Goal: Task Accomplishment & Management: Manage account settings

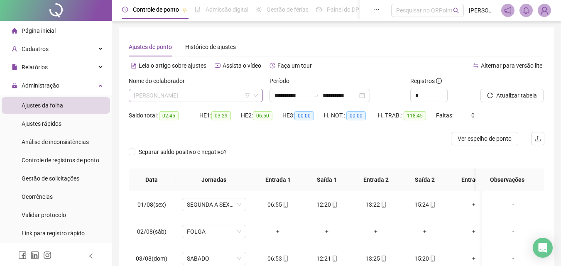
click at [223, 93] on span "[PERSON_NAME]" at bounding box center [196, 95] width 124 height 12
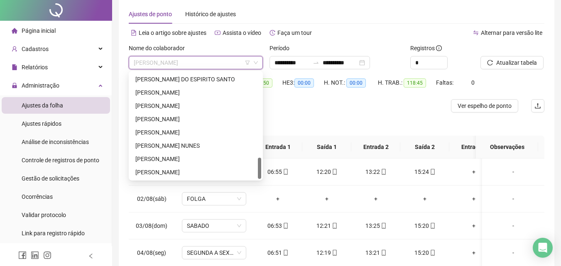
scroll to position [42, 0]
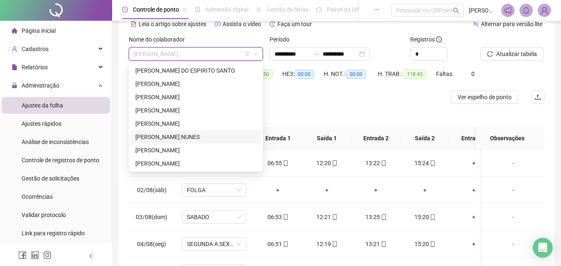
click at [193, 137] on div "[PERSON_NAME] NUNES" at bounding box center [195, 136] width 121 height 9
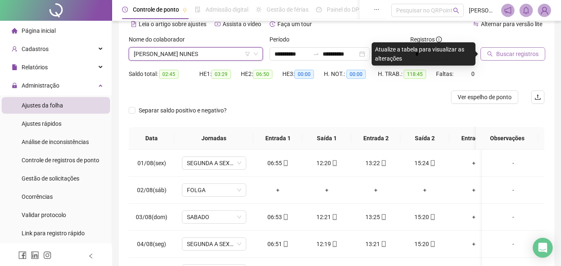
click at [520, 53] on span "Buscar registros" at bounding box center [517, 53] width 42 height 9
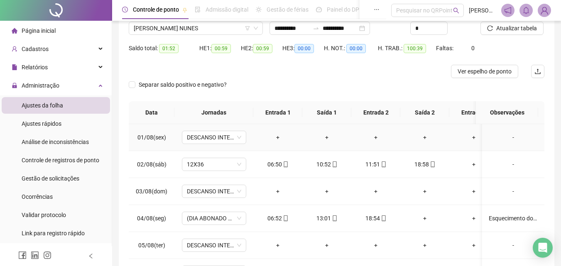
scroll to position [0, 0]
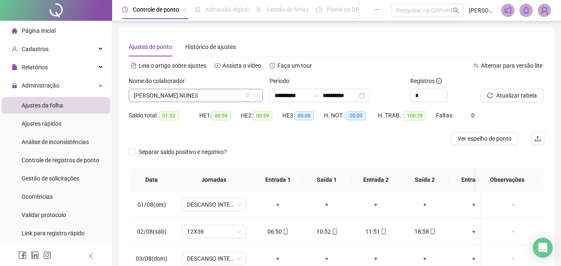
click at [203, 95] on span "[PERSON_NAME] NUNES" at bounding box center [196, 95] width 124 height 12
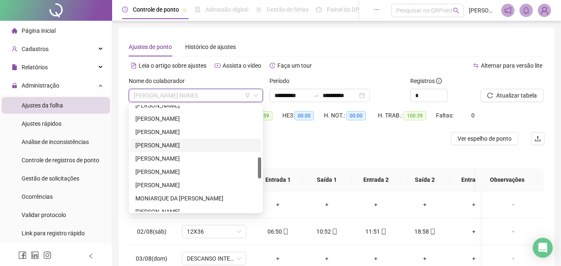
scroll to position [217, 0]
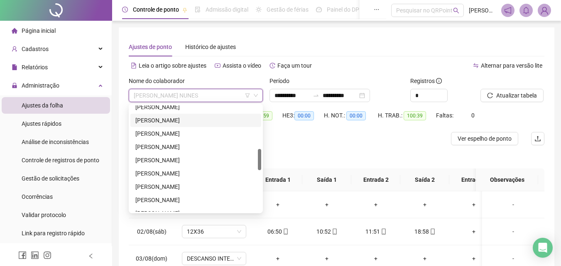
click at [181, 124] on div "[PERSON_NAME]" at bounding box center [195, 120] width 121 height 9
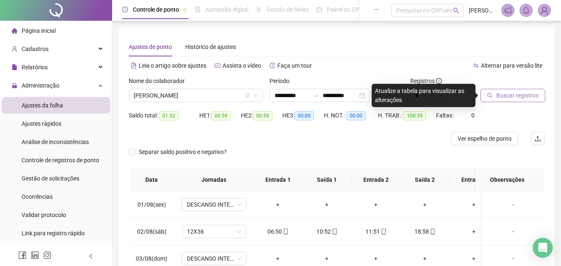
click at [509, 97] on span "Buscar registros" at bounding box center [517, 95] width 42 height 9
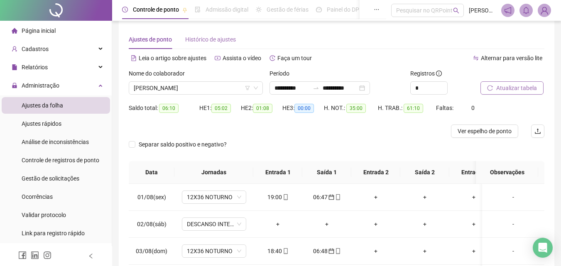
scroll to position [0, 0]
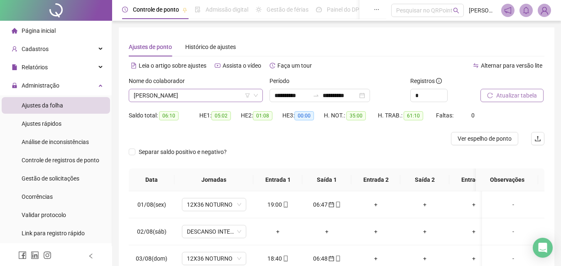
click at [221, 97] on span "[PERSON_NAME]" at bounding box center [196, 95] width 124 height 12
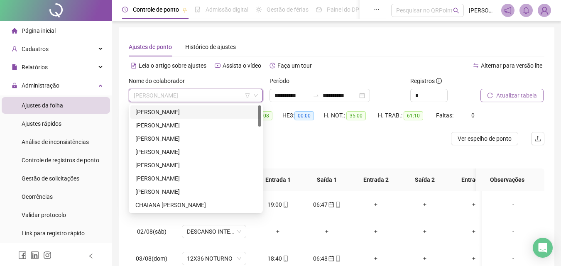
click at [192, 116] on div "[PERSON_NAME]" at bounding box center [195, 111] width 121 height 9
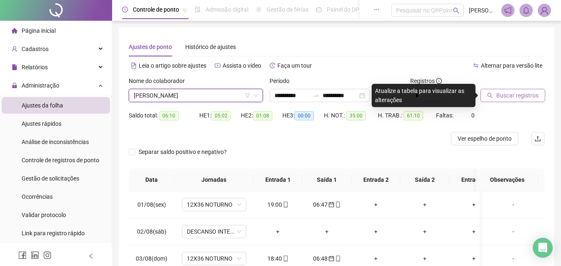
click at [522, 92] on span "Buscar registros" at bounding box center [517, 95] width 42 height 9
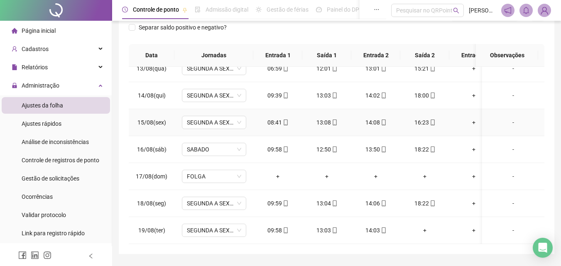
scroll to position [342, 0]
click at [376, 226] on div "14:03" at bounding box center [376, 230] width 36 height 9
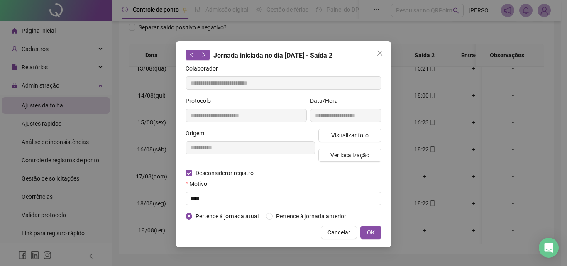
type input "**********"
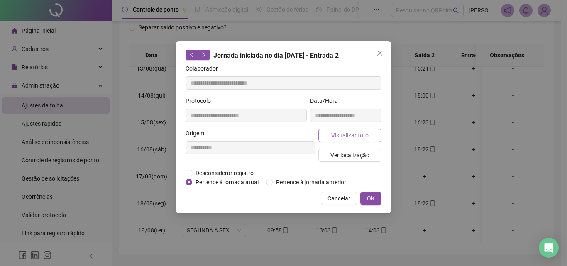
click at [357, 138] on span "Visualizar foto" at bounding box center [349, 135] width 37 height 9
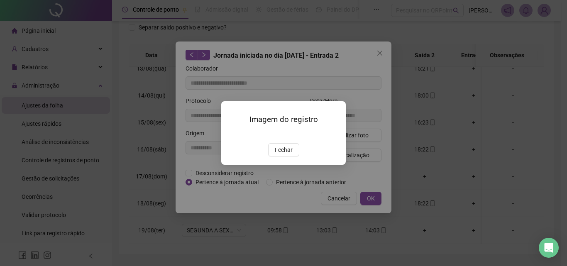
drag, startPoint x: 279, startPoint y: 194, endPoint x: 312, endPoint y: 173, distance: 39.6
click at [288, 165] on div "Imagem do registro Fechar" at bounding box center [283, 133] width 125 height 64
click at [382, 54] on div "Imagem do registro Fechar" at bounding box center [283, 133] width 567 height 266
drag, startPoint x: 282, startPoint y: 196, endPoint x: 301, endPoint y: 167, distance: 34.5
click at [282, 154] on span "Fechar" at bounding box center [284, 149] width 18 height 9
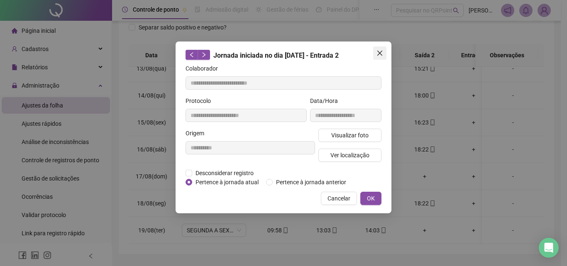
click at [379, 52] on icon "close" at bounding box center [379, 53] width 5 height 5
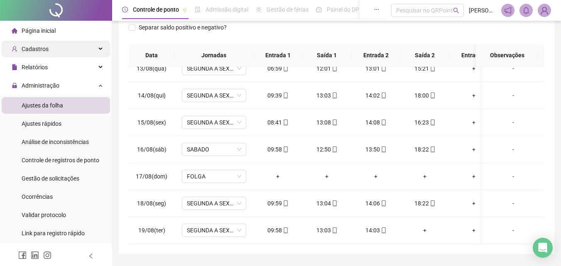
click at [53, 50] on div "Cadastros" at bounding box center [56, 49] width 108 height 17
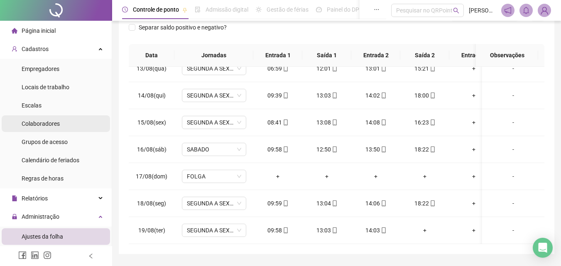
click at [40, 122] on span "Colaboradores" at bounding box center [41, 123] width 38 height 7
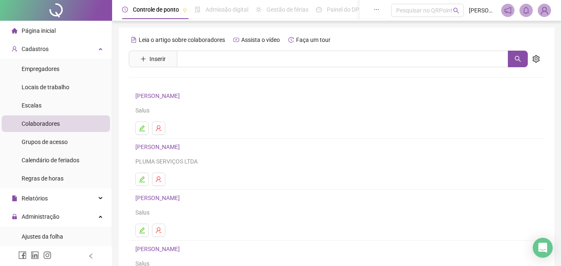
click at [182, 98] on link "[PERSON_NAME]" at bounding box center [158, 96] width 47 height 7
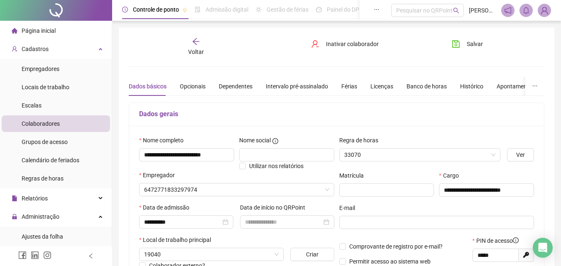
type input "***"
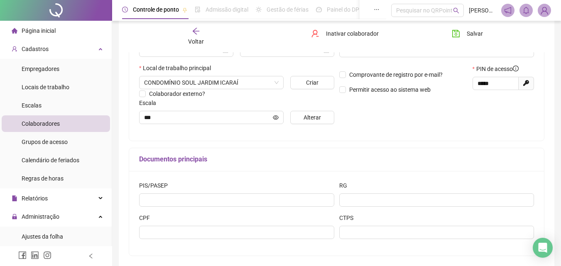
scroll to position [125, 0]
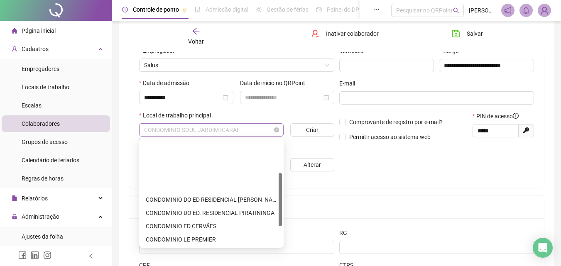
click at [218, 124] on span "CONDOMÍNIO SOUL JARDIM ICARAÍ" at bounding box center [211, 130] width 134 height 12
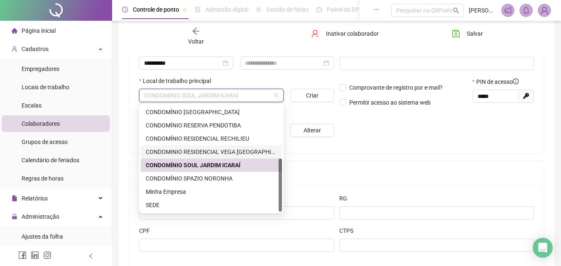
scroll to position [166, 0]
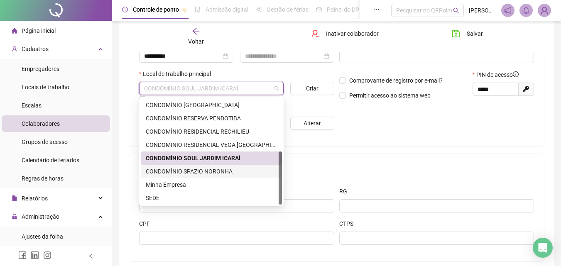
click at [200, 167] on div "CONDOMÍNIO SPAZIO NORONHA" at bounding box center [211, 171] width 131 height 9
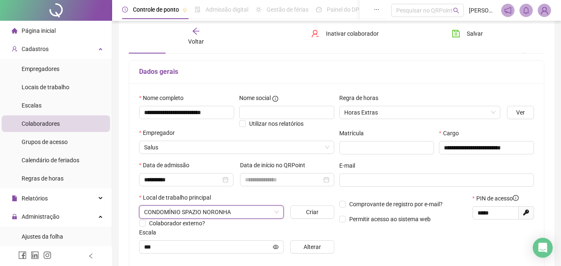
scroll to position [42, 0]
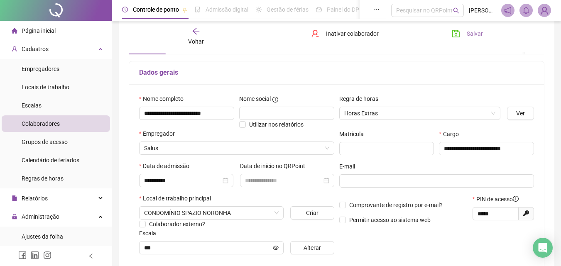
click at [476, 31] on span "Salvar" at bounding box center [475, 33] width 16 height 9
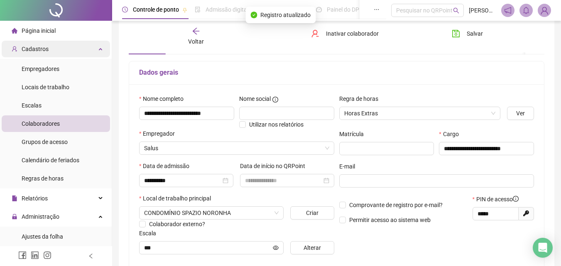
click at [93, 48] on div "Cadastros" at bounding box center [56, 49] width 108 height 17
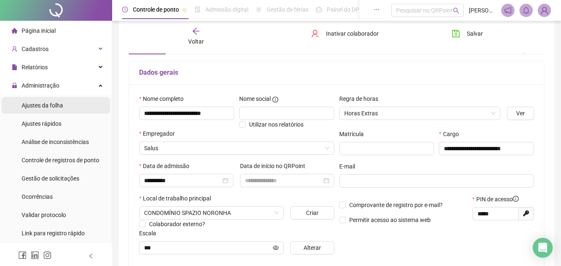
click at [53, 103] on span "Ajustes da folha" at bounding box center [43, 105] width 42 height 7
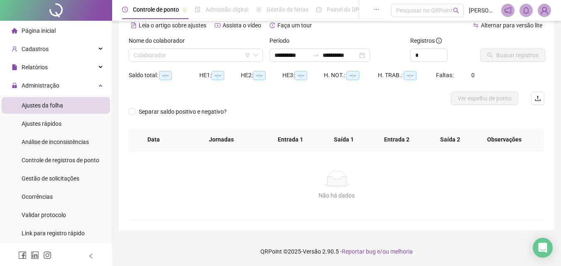
scroll to position [40, 0]
click at [357, 59] on input "**********" at bounding box center [339, 55] width 35 height 9
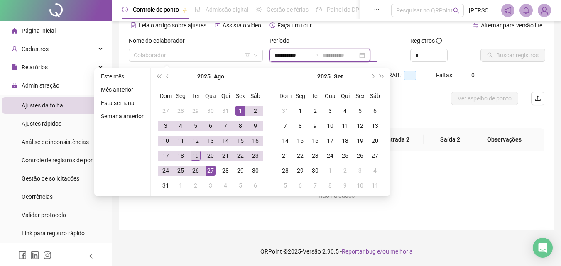
type input "**********"
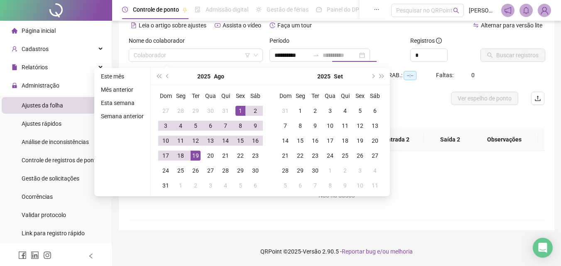
click at [193, 156] on div "19" at bounding box center [196, 156] width 10 height 10
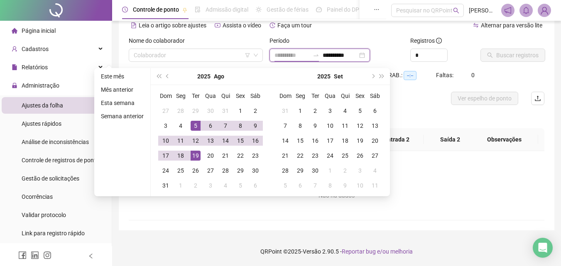
type input "**********"
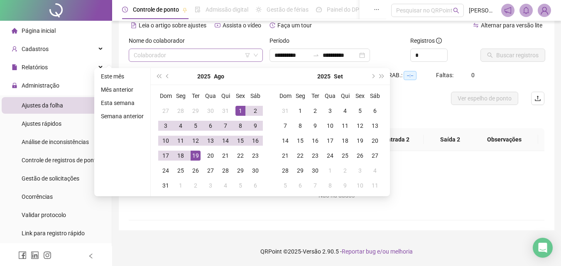
click at [179, 59] on input "search" at bounding box center [192, 55] width 117 height 12
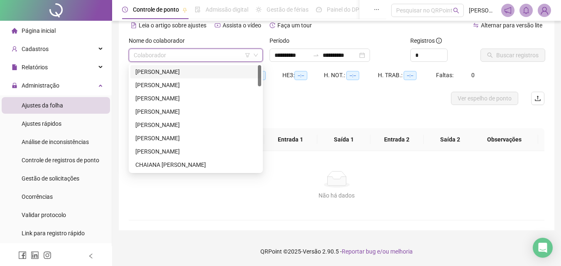
click at [181, 76] on div "[PERSON_NAME]" at bounding box center [195, 71] width 131 height 13
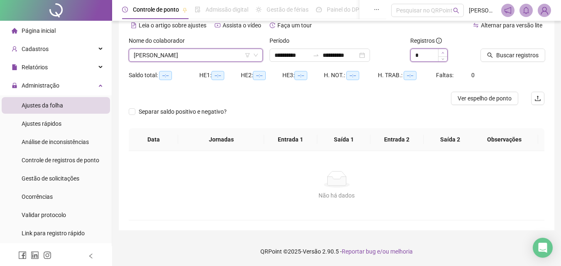
type input "*"
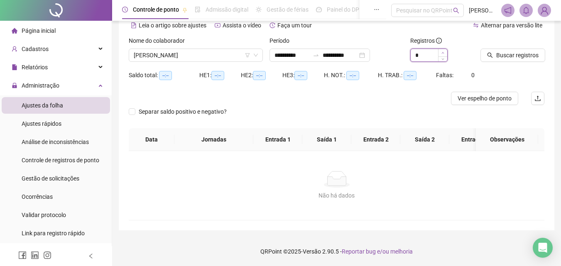
click at [445, 51] on span "Increase Value" at bounding box center [442, 52] width 9 height 7
click at [518, 56] on span "Buscar registros" at bounding box center [517, 55] width 42 height 9
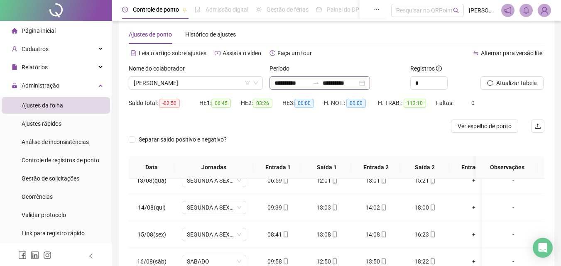
scroll to position [0, 0]
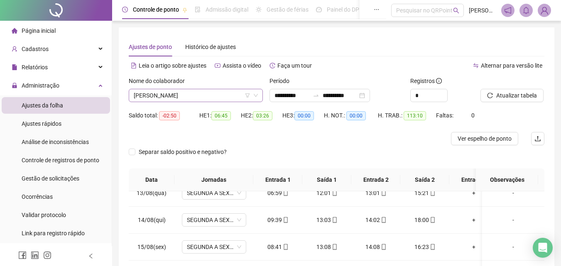
click at [217, 91] on span "[PERSON_NAME]" at bounding box center [196, 95] width 124 height 12
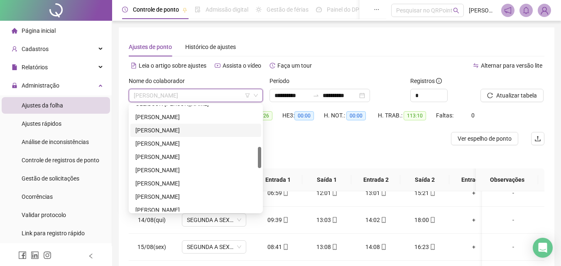
scroll to position [166, 0]
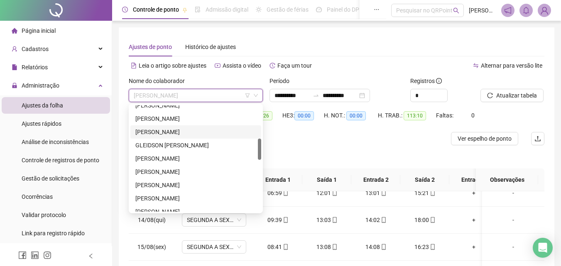
click at [201, 128] on div "[PERSON_NAME]" at bounding box center [195, 131] width 121 height 9
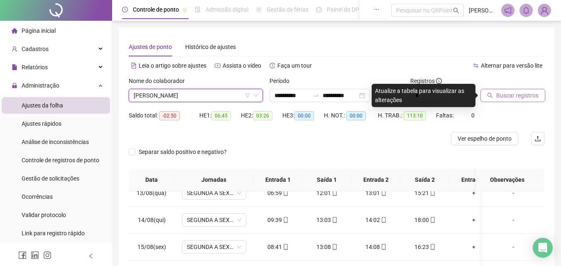
click at [509, 97] on span "Buscar registros" at bounding box center [517, 95] width 42 height 9
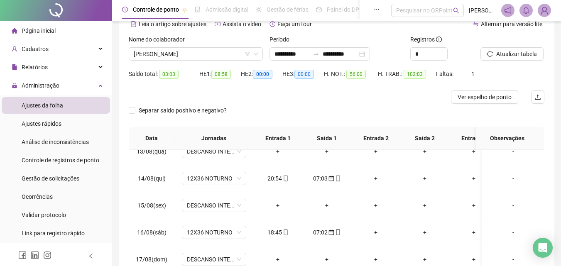
scroll to position [0, 0]
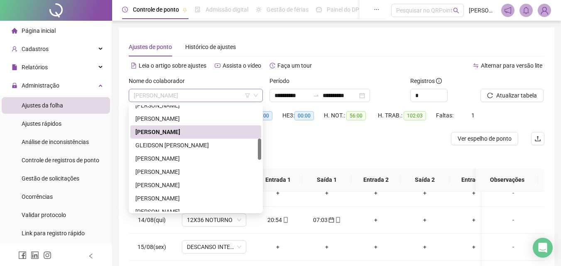
click at [222, 93] on span "[PERSON_NAME]" at bounding box center [196, 95] width 124 height 12
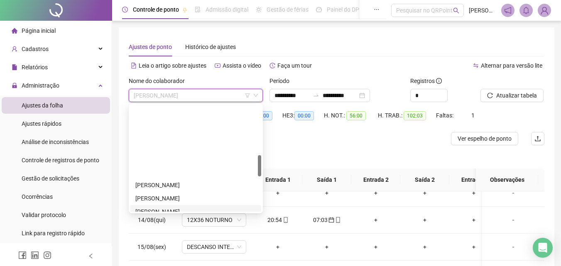
scroll to position [249, 0]
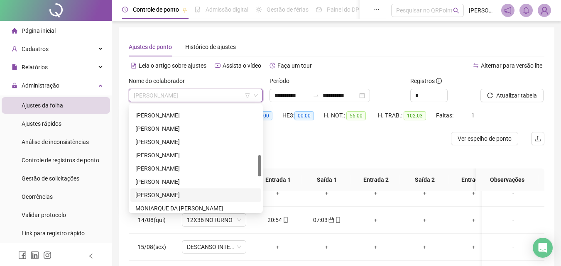
drag, startPoint x: 165, startPoint y: 193, endPoint x: 308, endPoint y: 171, distance: 145.2
click at [165, 194] on div "[PERSON_NAME]" at bounding box center [195, 195] width 121 height 9
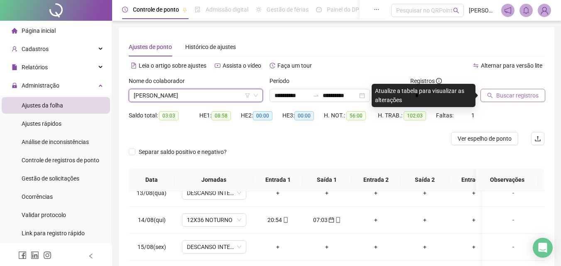
click at [497, 98] on span "Buscar registros" at bounding box center [517, 95] width 42 height 9
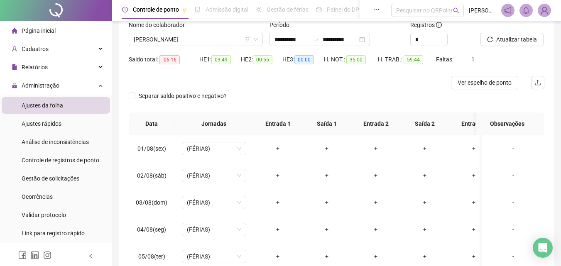
scroll to position [0, 0]
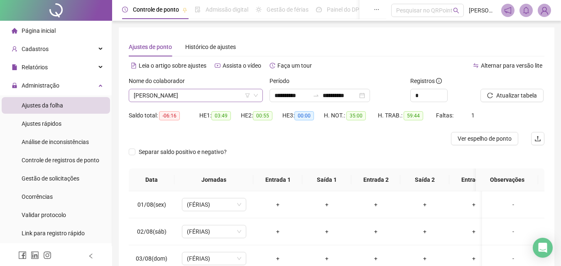
drag, startPoint x: 214, startPoint y: 104, endPoint x: 211, endPoint y: 98, distance: 6.7
click at [213, 103] on div "Nome do colaborador [PERSON_NAME]" at bounding box center [195, 92] width 141 height 32
click at [211, 98] on span "[PERSON_NAME]" at bounding box center [196, 95] width 124 height 12
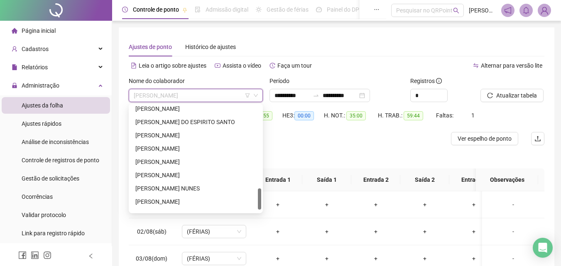
scroll to position [425, 0]
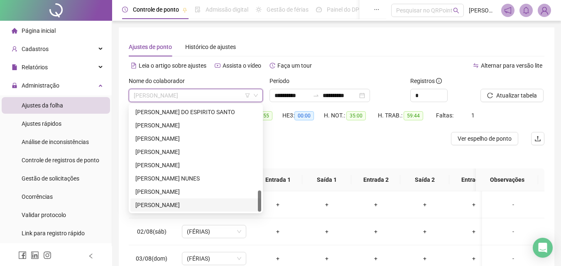
click at [189, 202] on div "[PERSON_NAME]" at bounding box center [195, 204] width 121 height 9
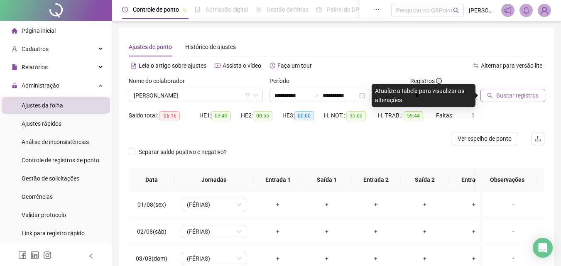
click at [519, 98] on span "Buscar registros" at bounding box center [517, 95] width 42 height 9
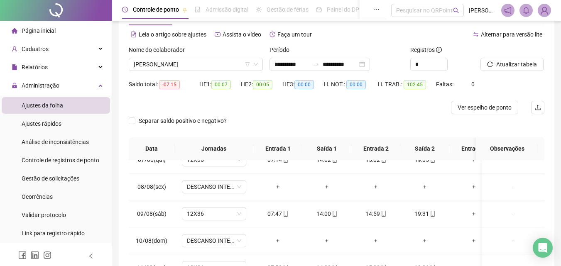
scroll to position [0, 0]
